Goal: Task Accomplishment & Management: Use online tool/utility

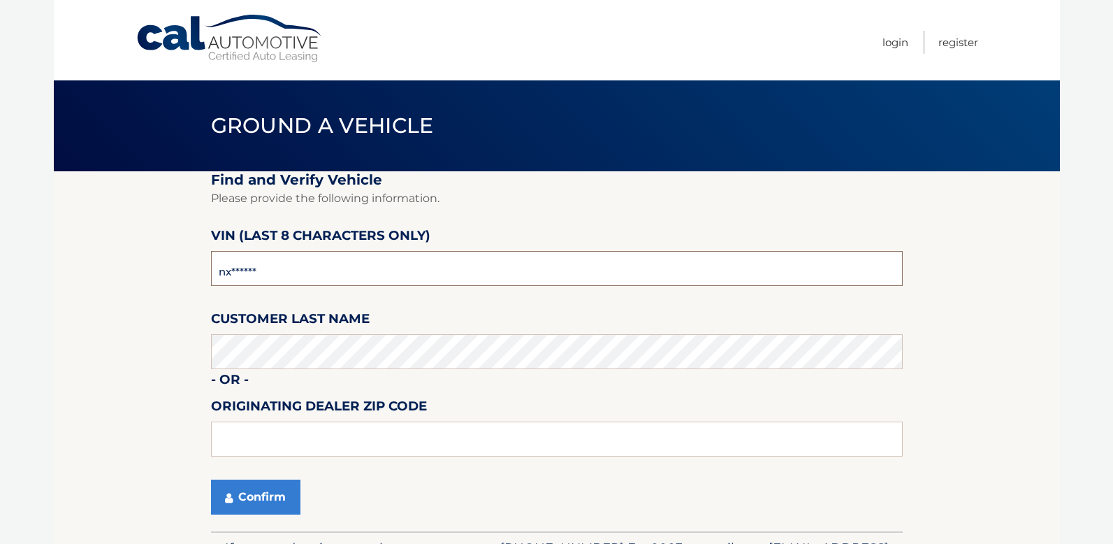
type input "n*******"
type input "nc145285"
click at [265, 496] on button "Confirm" at bounding box center [255, 496] width 89 height 35
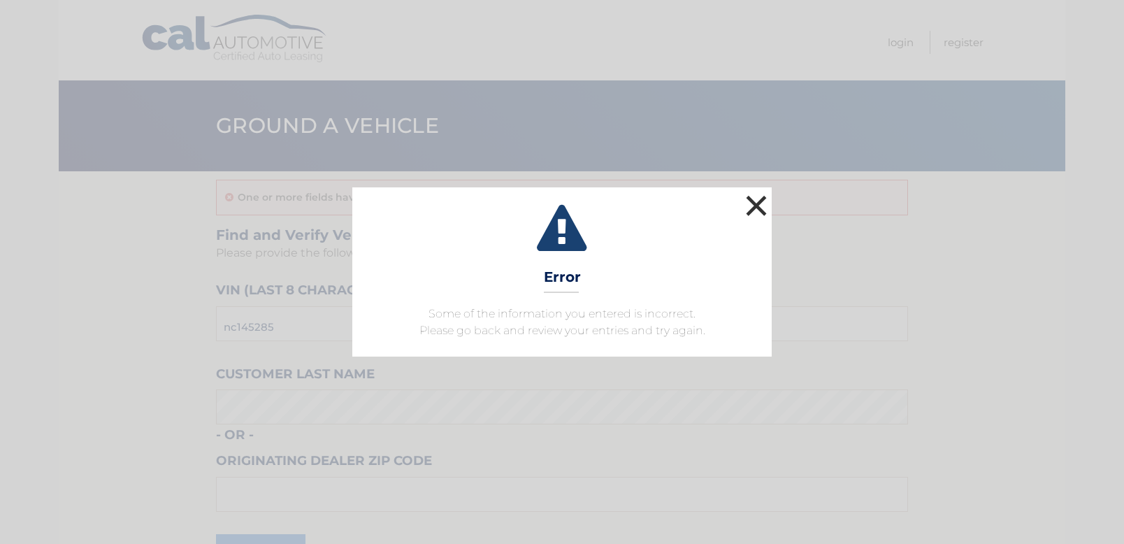
click at [748, 210] on button "×" at bounding box center [756, 205] width 28 height 28
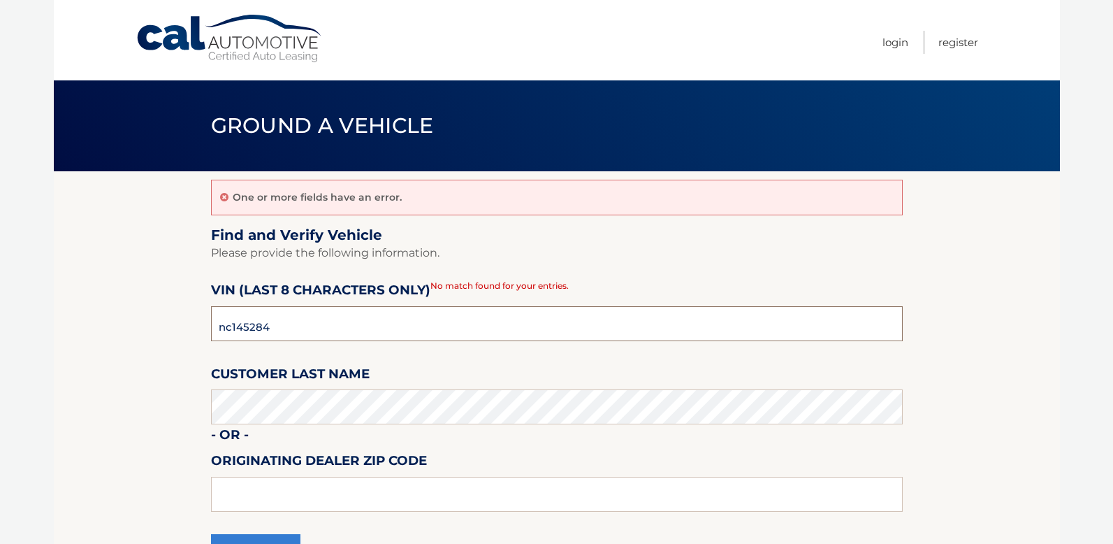
click at [207, 307] on section "One or more fields have an error. Find and Verify Vehicle Please provide the fo…" at bounding box center [557, 378] width 1006 height 414
drag, startPoint x: 303, startPoint y: 331, endPoint x: 205, endPoint y: 314, distance: 99.4
click at [205, 314] on section "One or more fields have an error. Find and Verify Vehicle Please provide the fo…" at bounding box center [557, 378] width 1006 height 414
paste input "NC14529"
type input "NC145294"
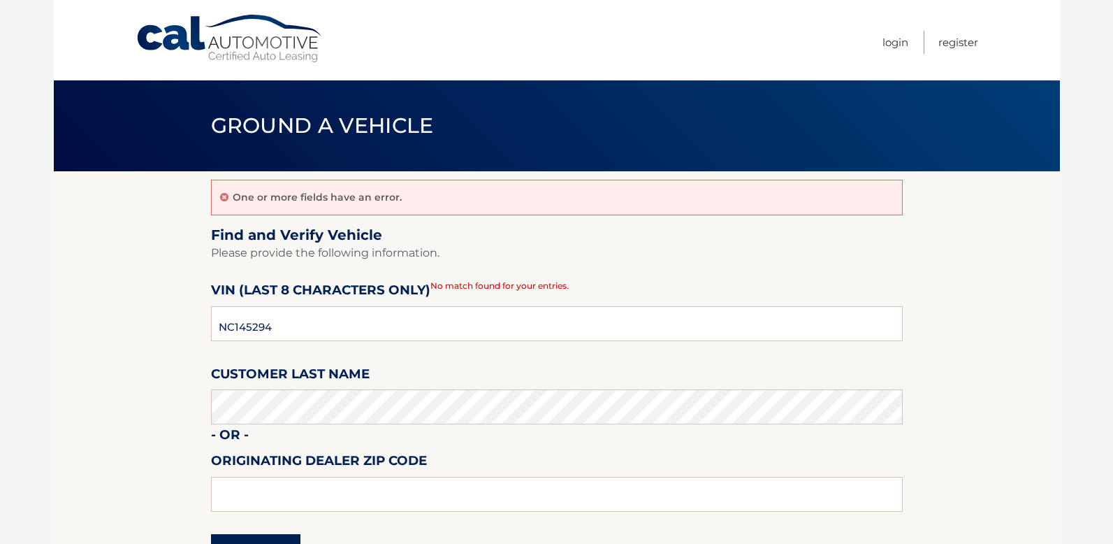
click at [270, 538] on button "Confirm" at bounding box center [255, 551] width 89 height 35
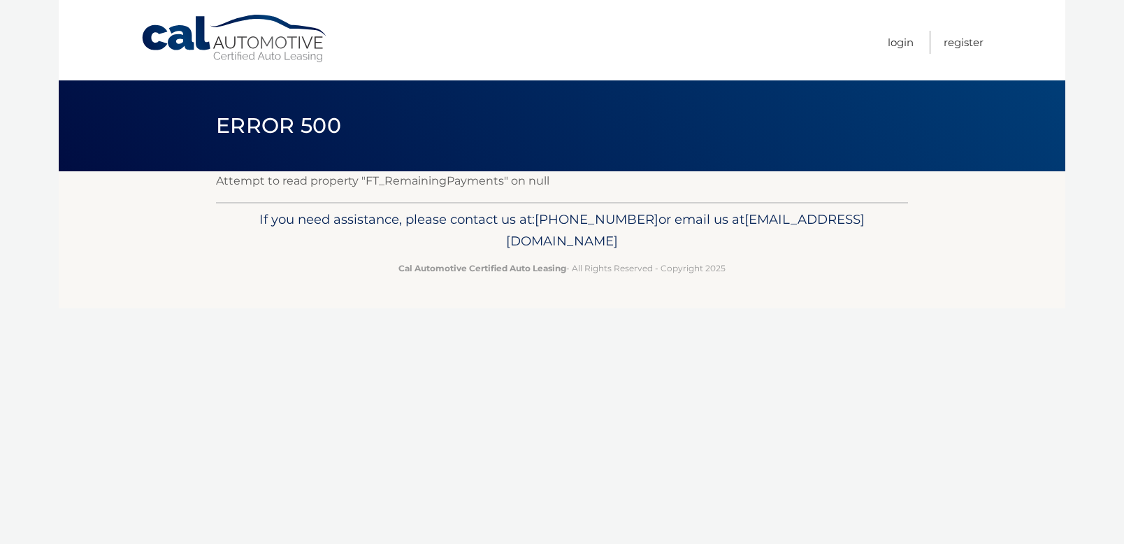
drag, startPoint x: 473, startPoint y: 193, endPoint x: 462, endPoint y: 159, distance: 35.4
click at [473, 193] on div "Attempt to read property "FT_RemainingPayments" on null" at bounding box center [562, 186] width 692 height 31
click at [261, 23] on link "Cal Automotive" at bounding box center [234, 39] width 189 height 50
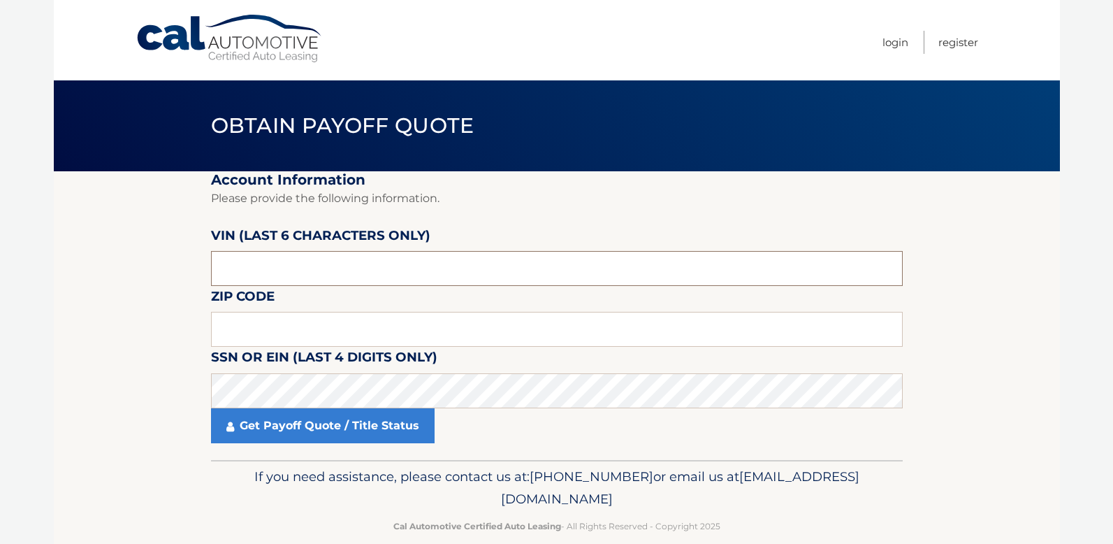
drag, startPoint x: 263, startPoint y: 270, endPoint x: 163, endPoint y: 259, distance: 101.2
click at [163, 259] on section "Account Information Please provide the following information. VIN (last 6 chara…" at bounding box center [557, 315] width 1006 height 289
type input "145294"
type input "19444"
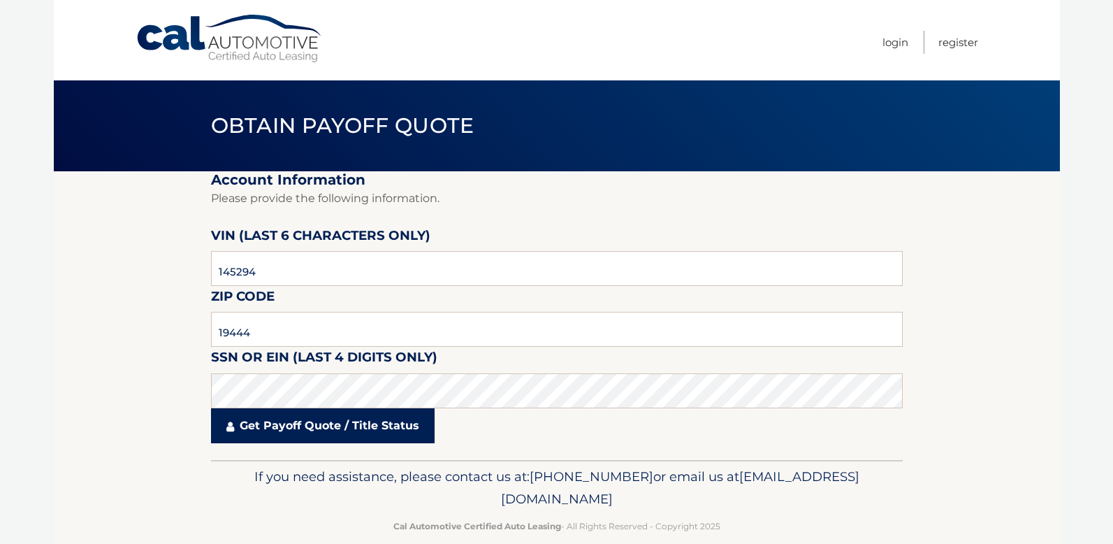
click at [374, 428] on link "Get Payoff Quote / Title Status" at bounding box center [323, 425] width 224 height 35
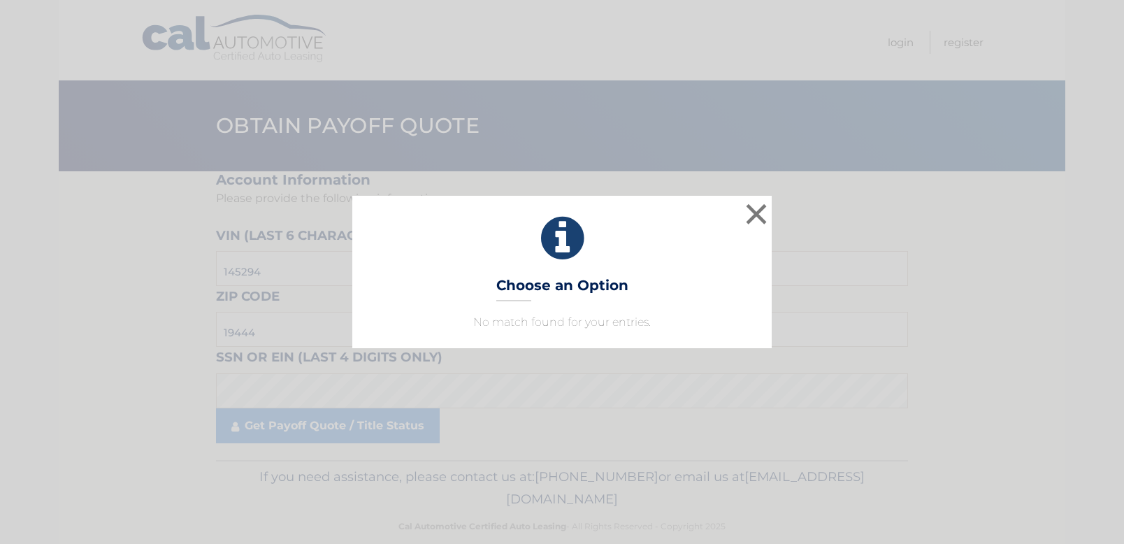
click at [508, 304] on div "× Choose an Option No match found for your entries. This is what you see on sec…" at bounding box center [561, 272] width 419 height 152
drag, startPoint x: 755, startPoint y: 226, endPoint x: 757, endPoint y: 209, distance: 17.0
click at [754, 226] on button "×" at bounding box center [756, 214] width 28 height 28
